Goal: Use online tool/utility: Utilize a website feature to perform a specific function

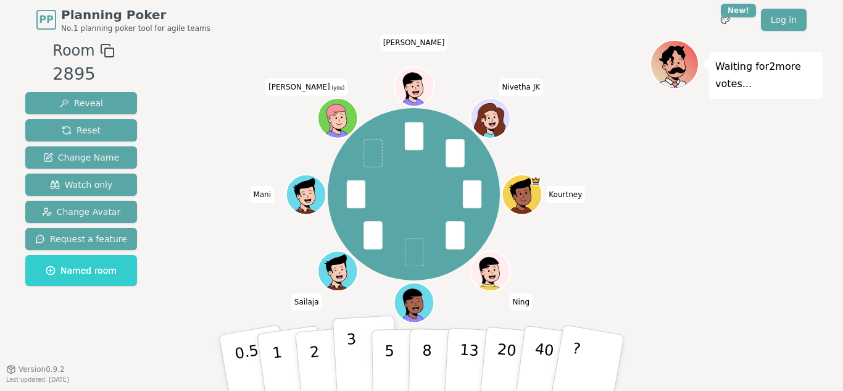
click at [357, 367] on button "3" at bounding box center [366, 363] width 67 height 96
click at [354, 371] on p "3" at bounding box center [353, 363] width 14 height 67
click at [327, 364] on button "2" at bounding box center [329, 363] width 70 height 98
click at [348, 355] on p "3" at bounding box center [353, 363] width 14 height 67
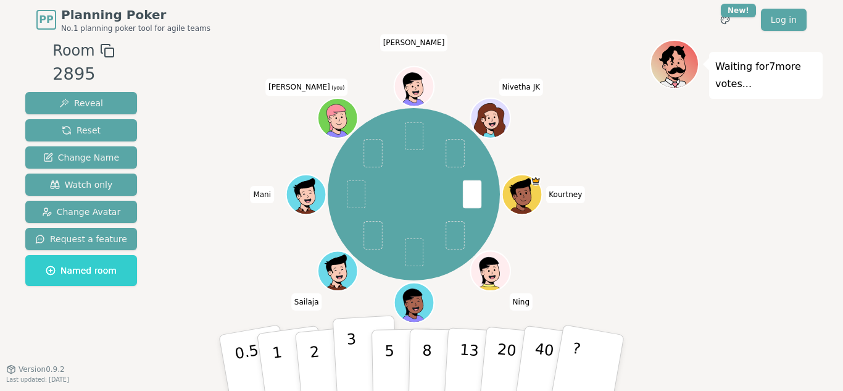
click at [353, 344] on p "3" at bounding box center [353, 363] width 14 height 67
click at [348, 367] on p "3" at bounding box center [353, 363] width 14 height 67
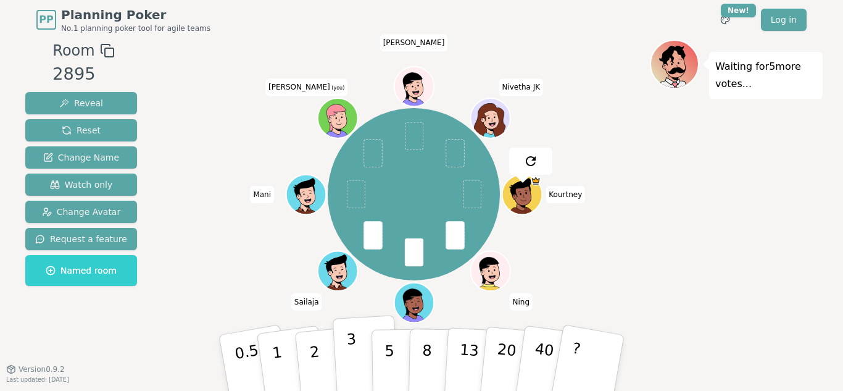
click at [359, 345] on button "3" at bounding box center [366, 363] width 67 height 96
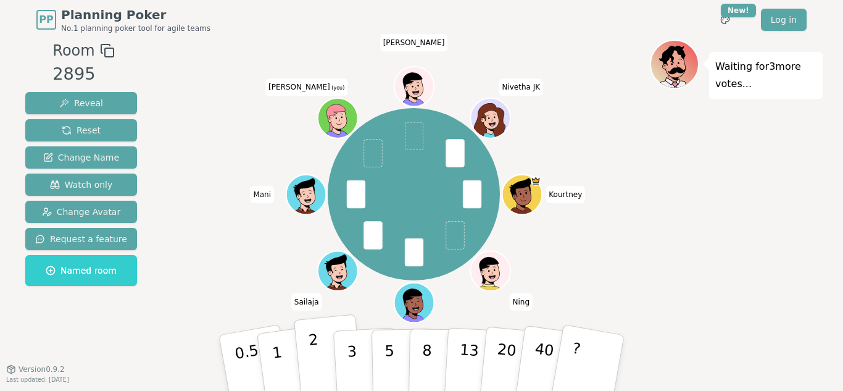
click at [317, 357] on p "2" at bounding box center [316, 364] width 16 height 67
click at [320, 367] on button "2" at bounding box center [329, 363] width 70 height 98
